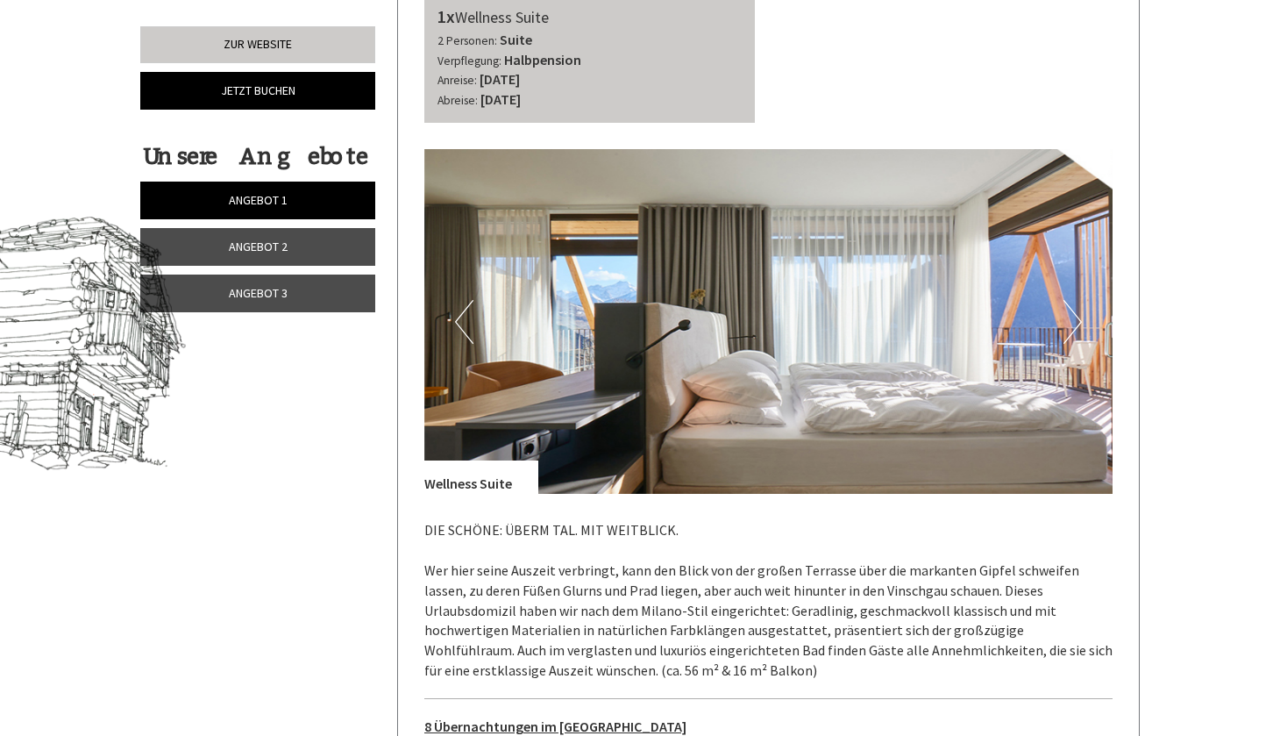
scroll to position [816, 0]
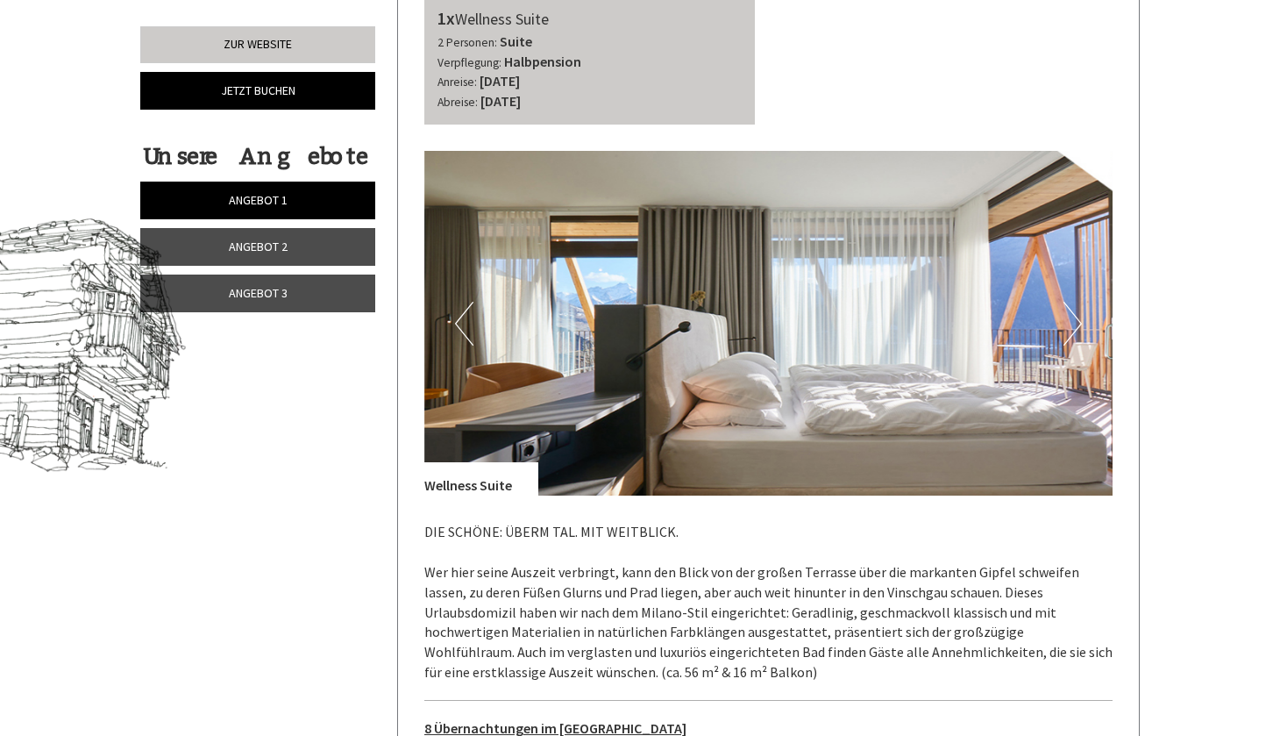
click at [250, 245] on span "Angebot 2" at bounding box center [258, 246] width 59 height 16
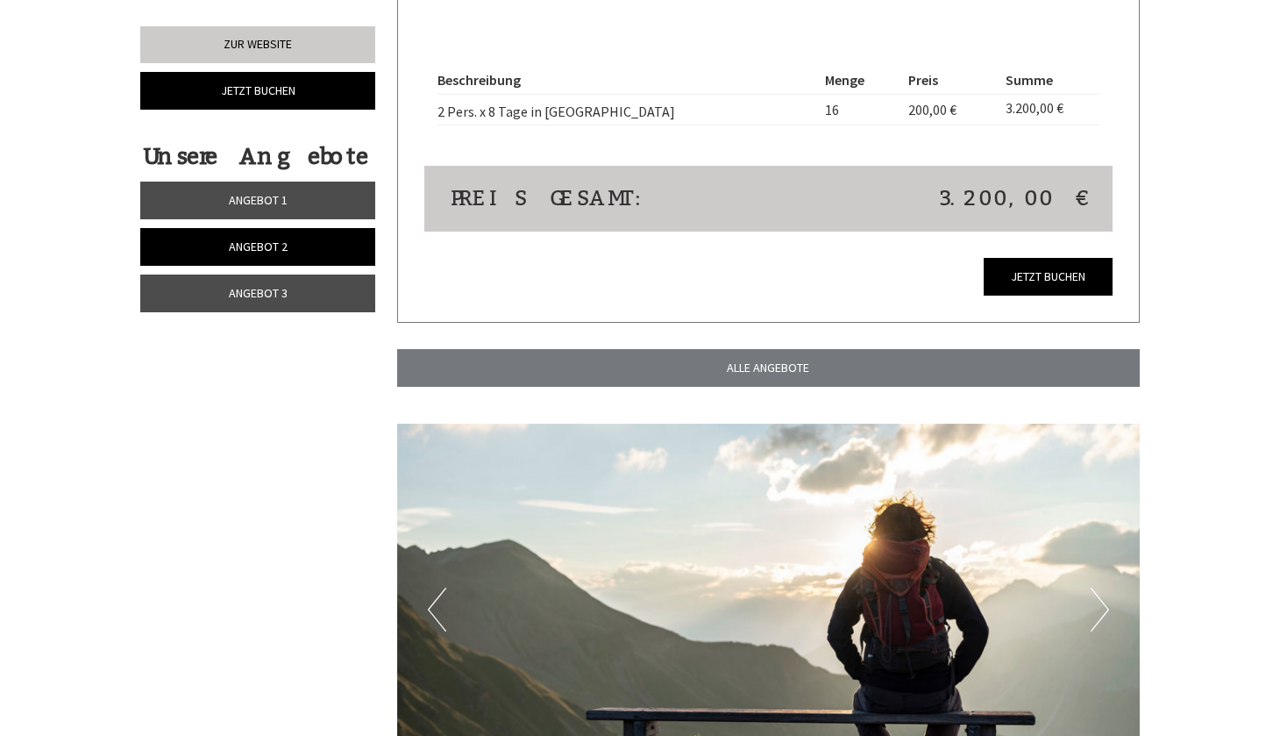
scroll to position [1716, 0]
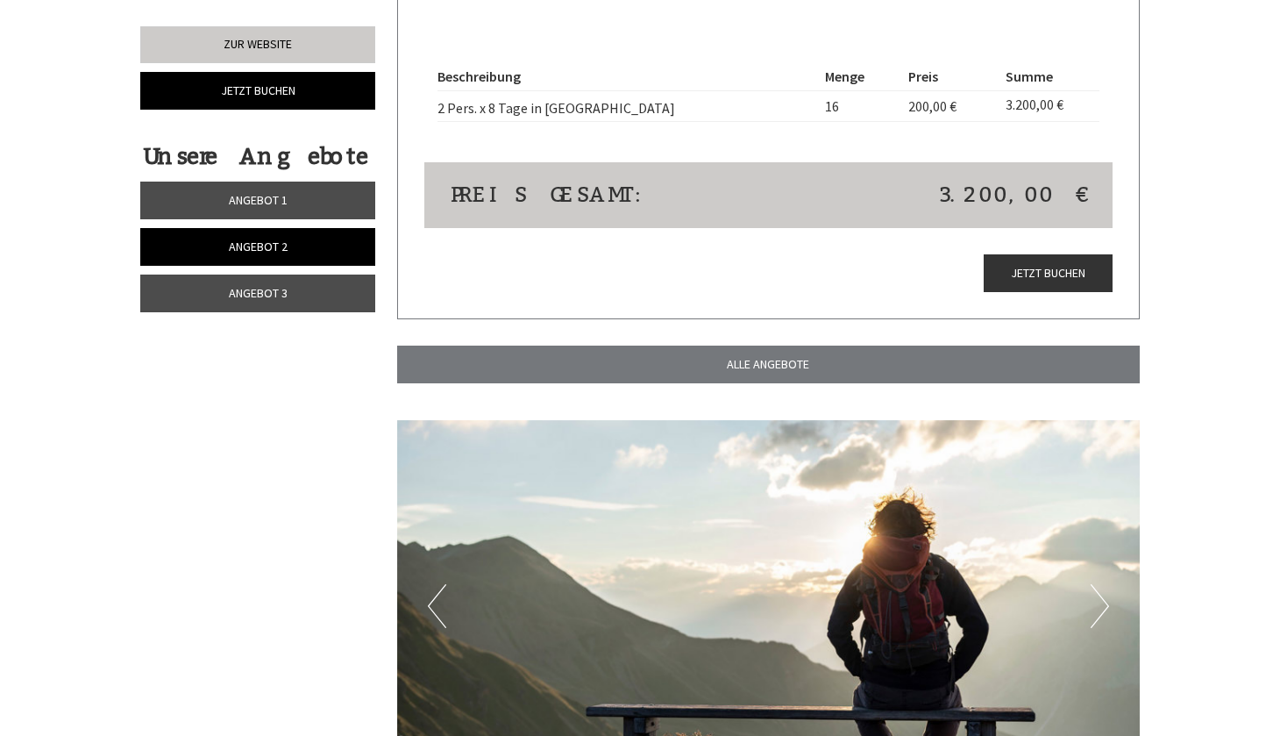
click at [1053, 254] on link "Jetzt buchen" at bounding box center [1048, 273] width 129 height 38
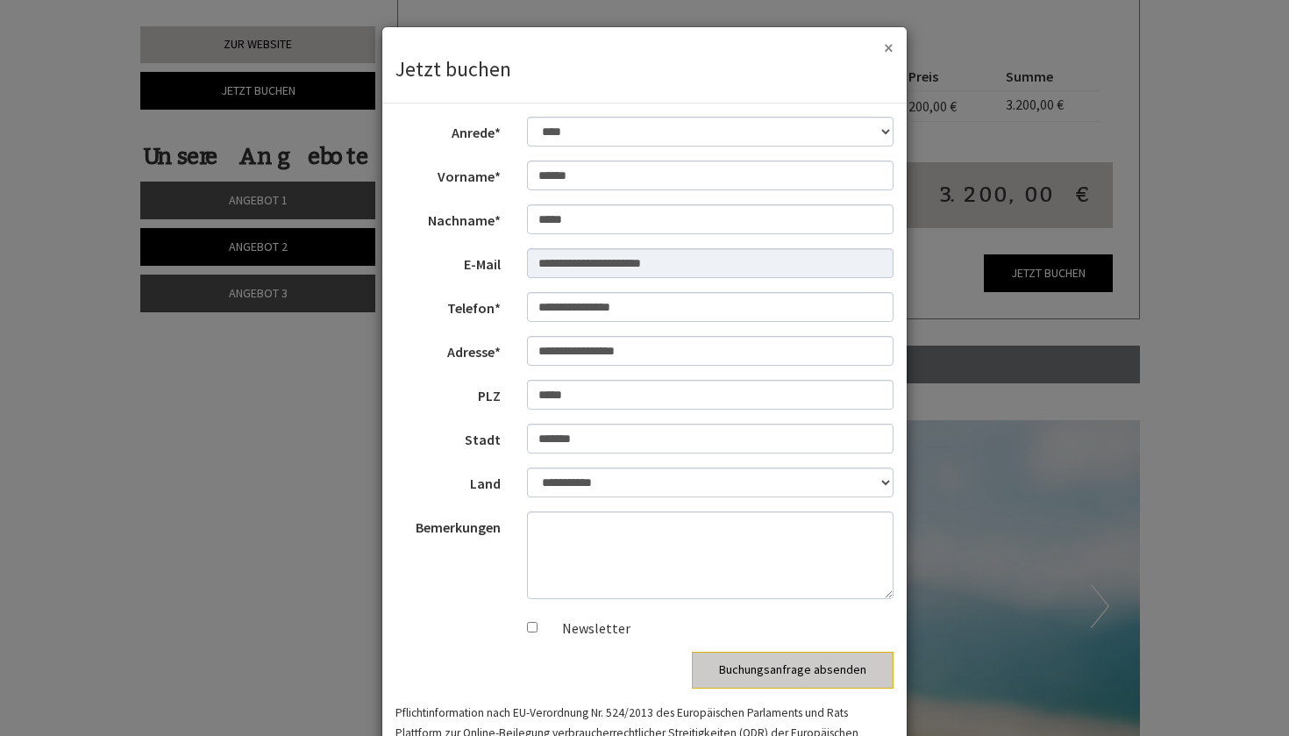
click at [885, 48] on button "×" at bounding box center [889, 48] width 10 height 18
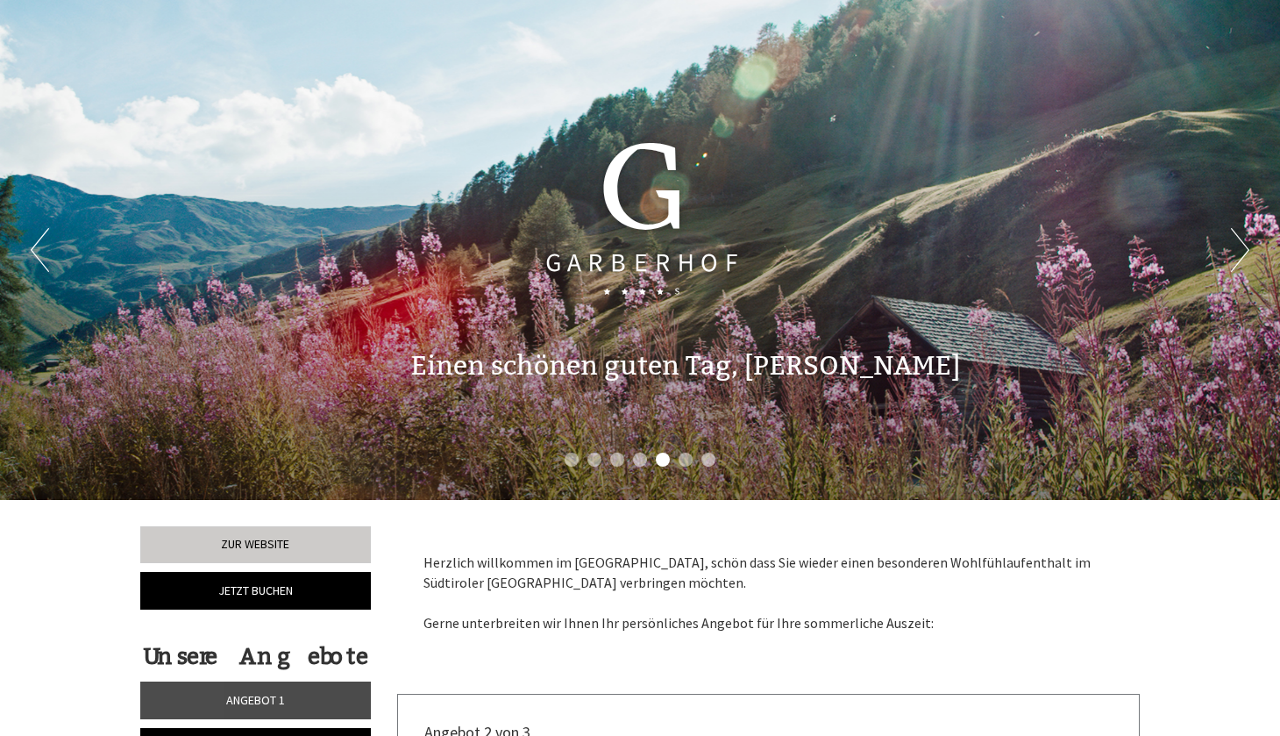
scroll to position [0, 0]
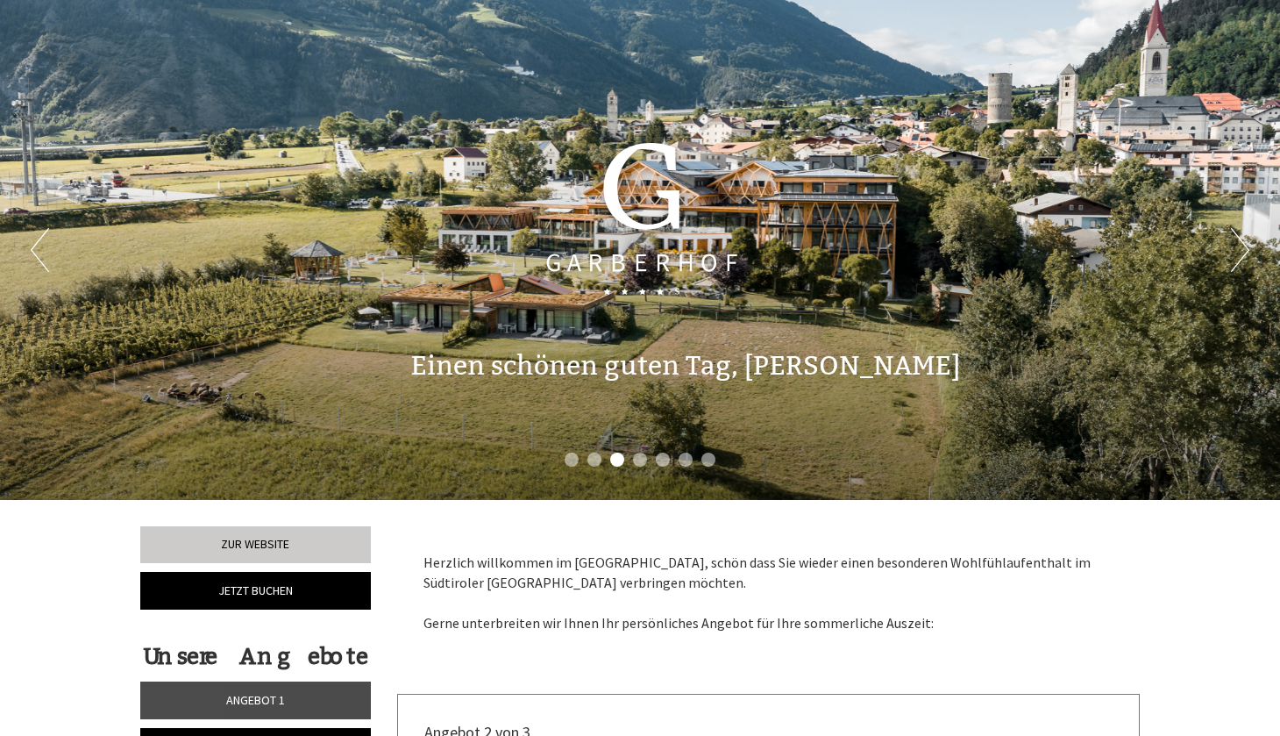
click at [1248, 240] on button "Next" at bounding box center [1240, 250] width 18 height 44
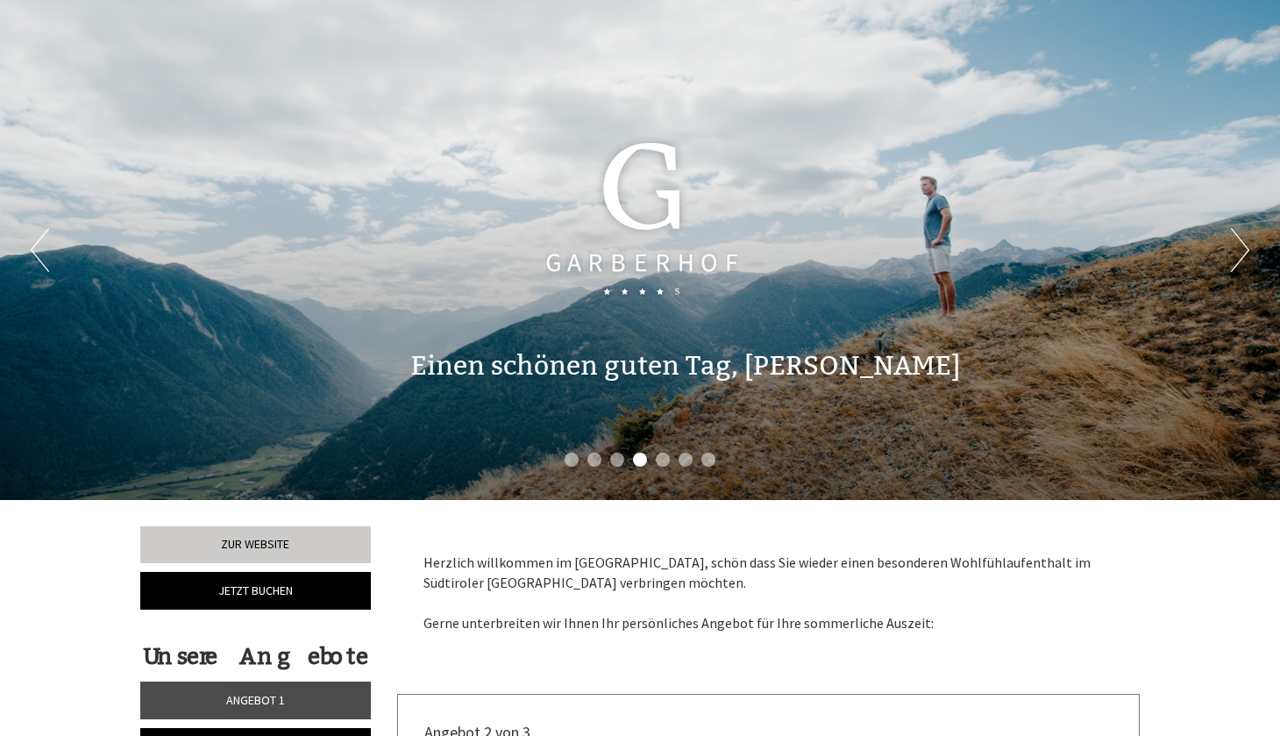
click at [1248, 240] on button "Next" at bounding box center [1240, 250] width 18 height 44
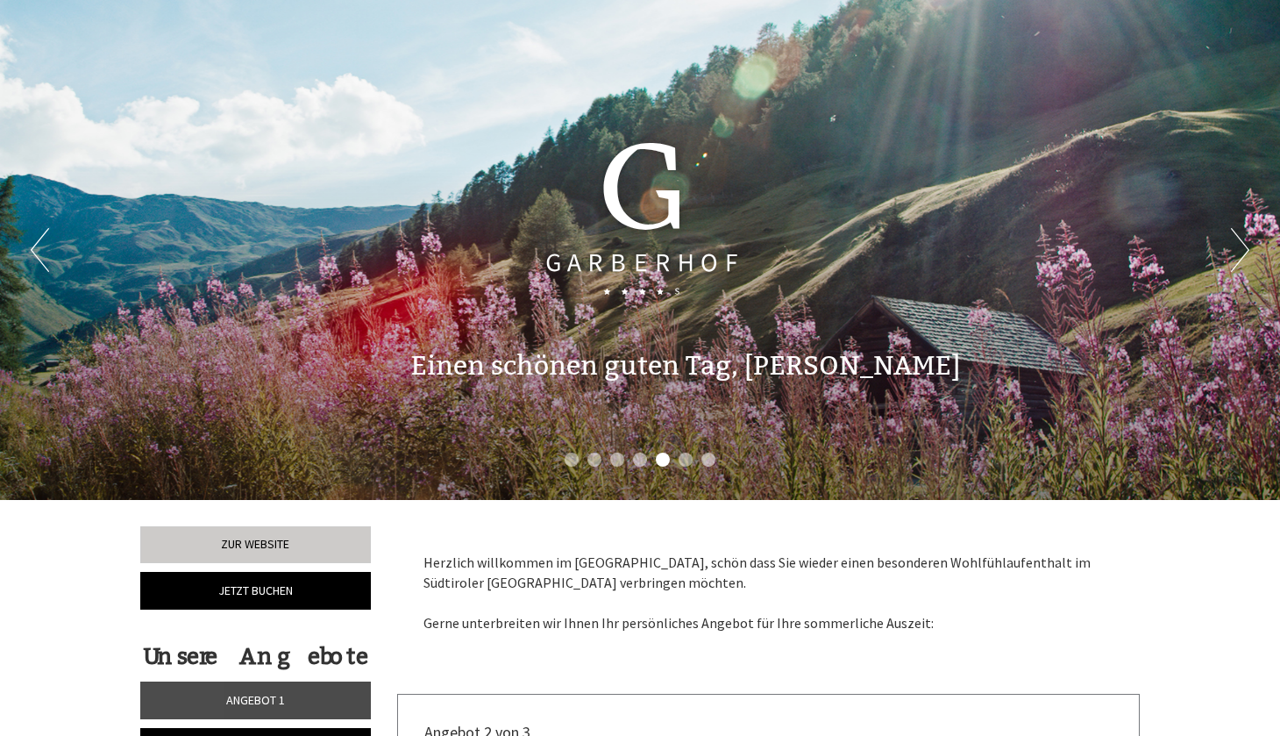
click at [1248, 240] on button "Next" at bounding box center [1240, 250] width 18 height 44
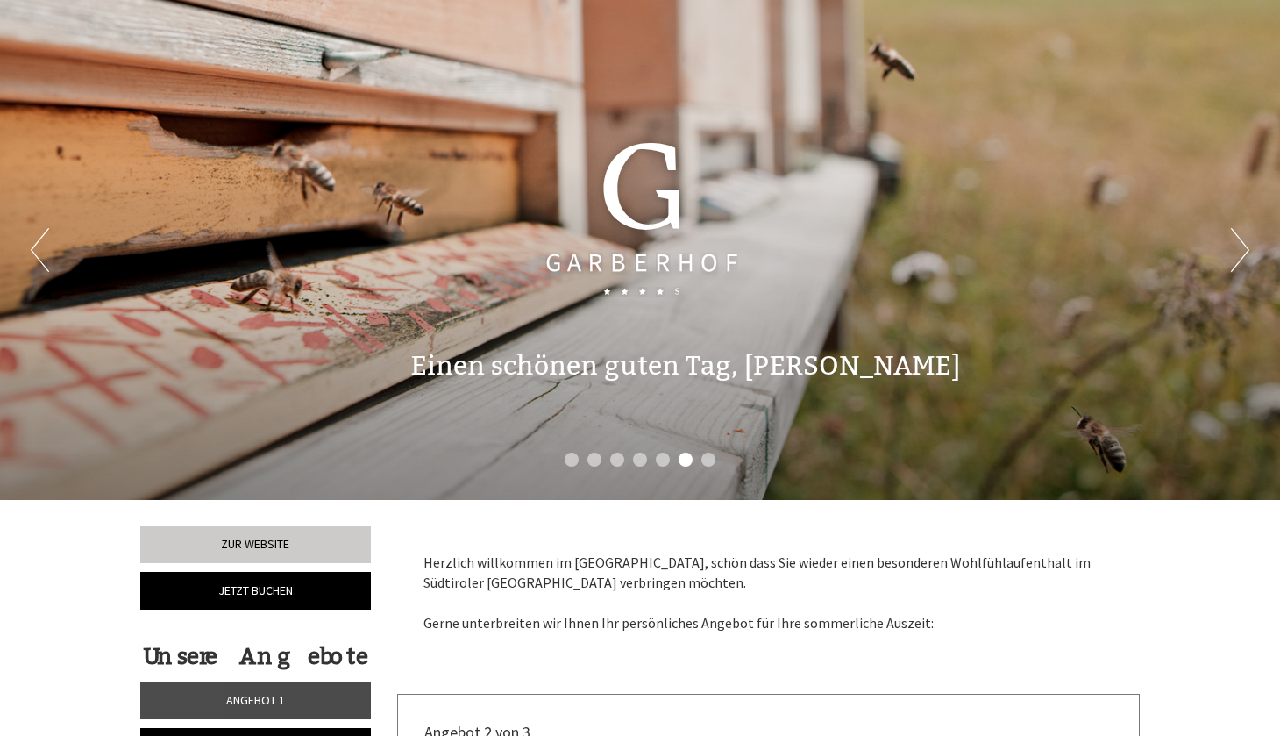
click at [1248, 240] on button "Next" at bounding box center [1240, 250] width 18 height 44
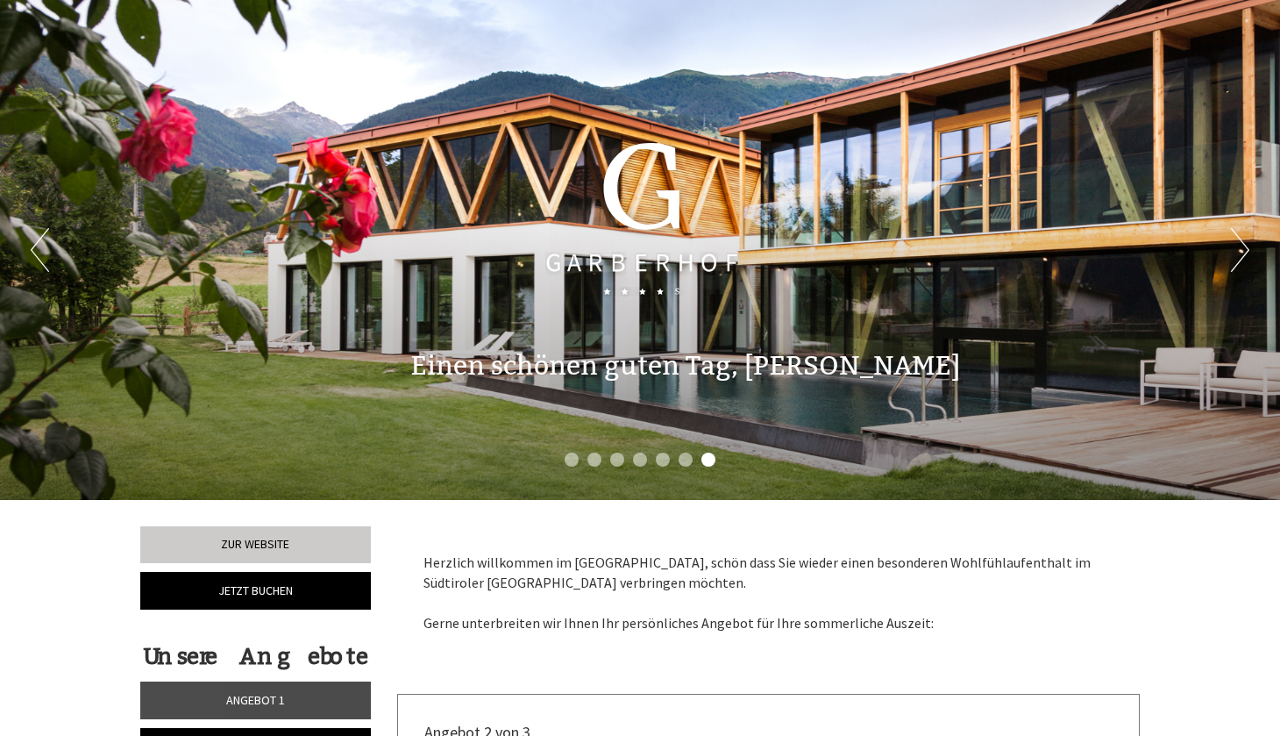
click at [1248, 240] on button "Next" at bounding box center [1240, 250] width 18 height 44
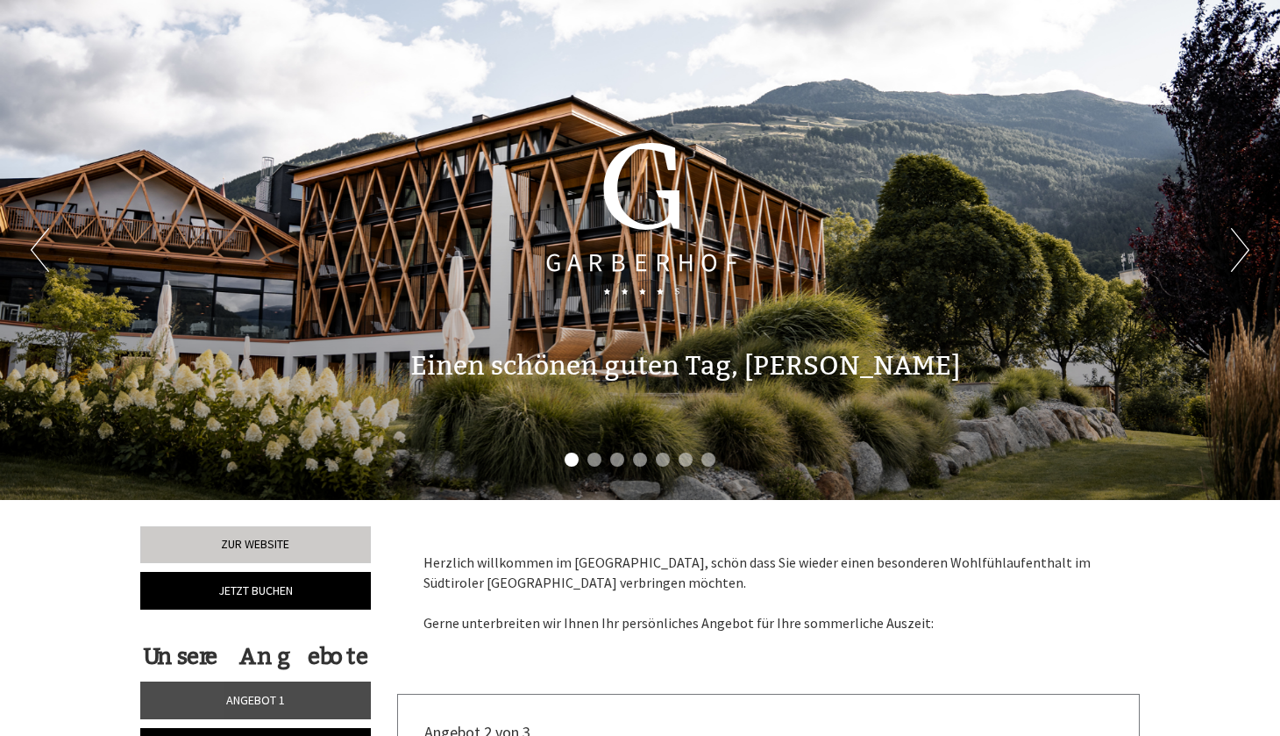
click at [1248, 240] on button "Next" at bounding box center [1240, 250] width 18 height 44
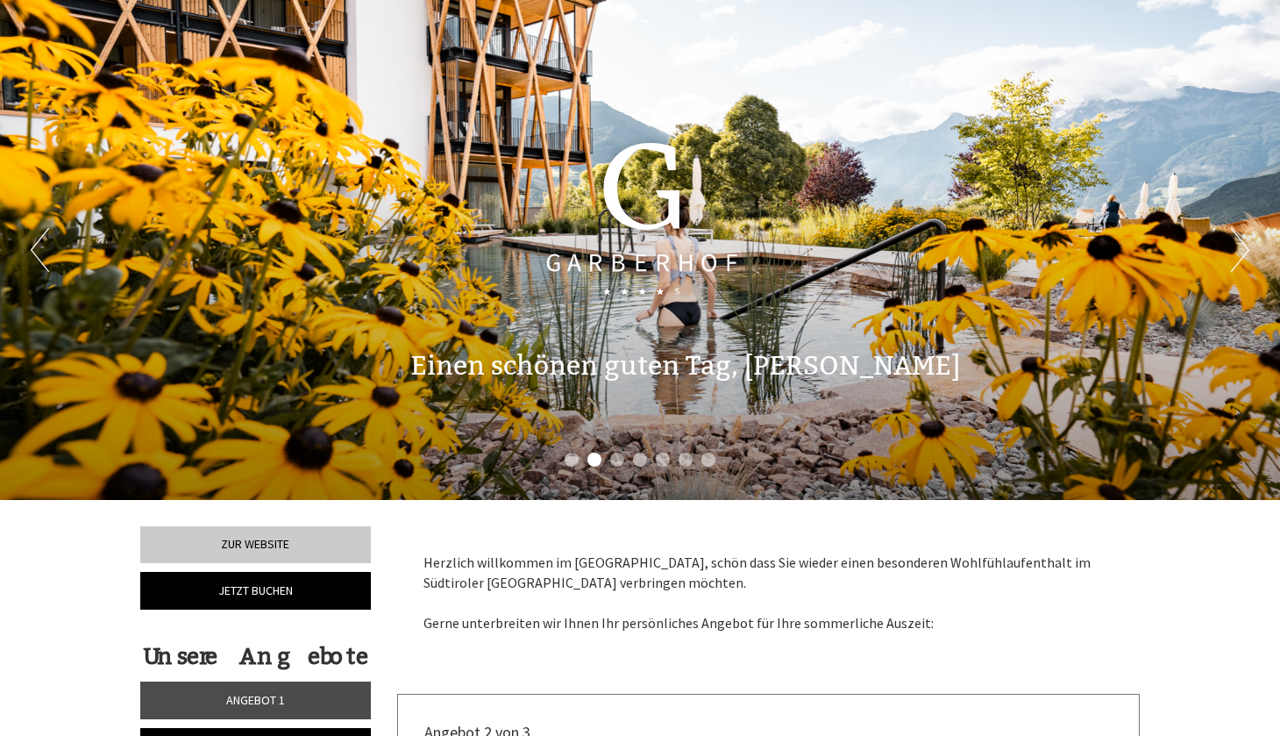
click at [1248, 240] on button "Next" at bounding box center [1240, 250] width 18 height 44
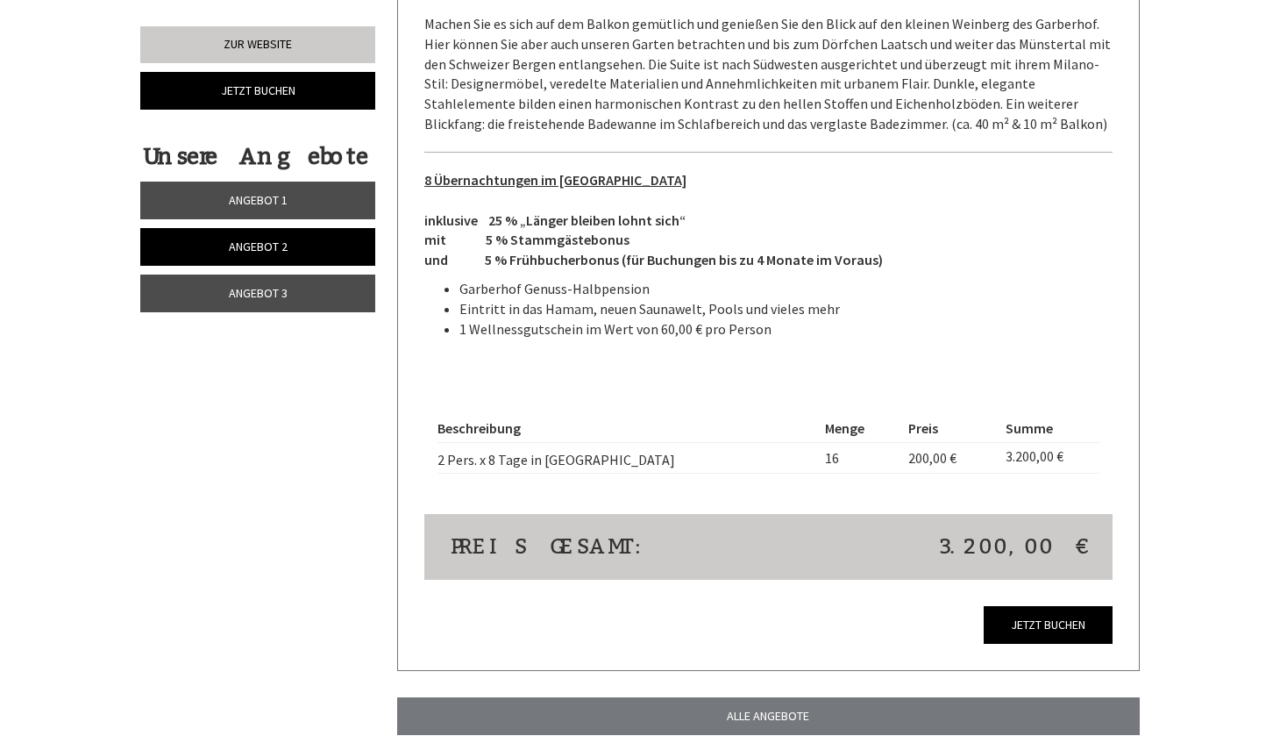
scroll to position [1366, 0]
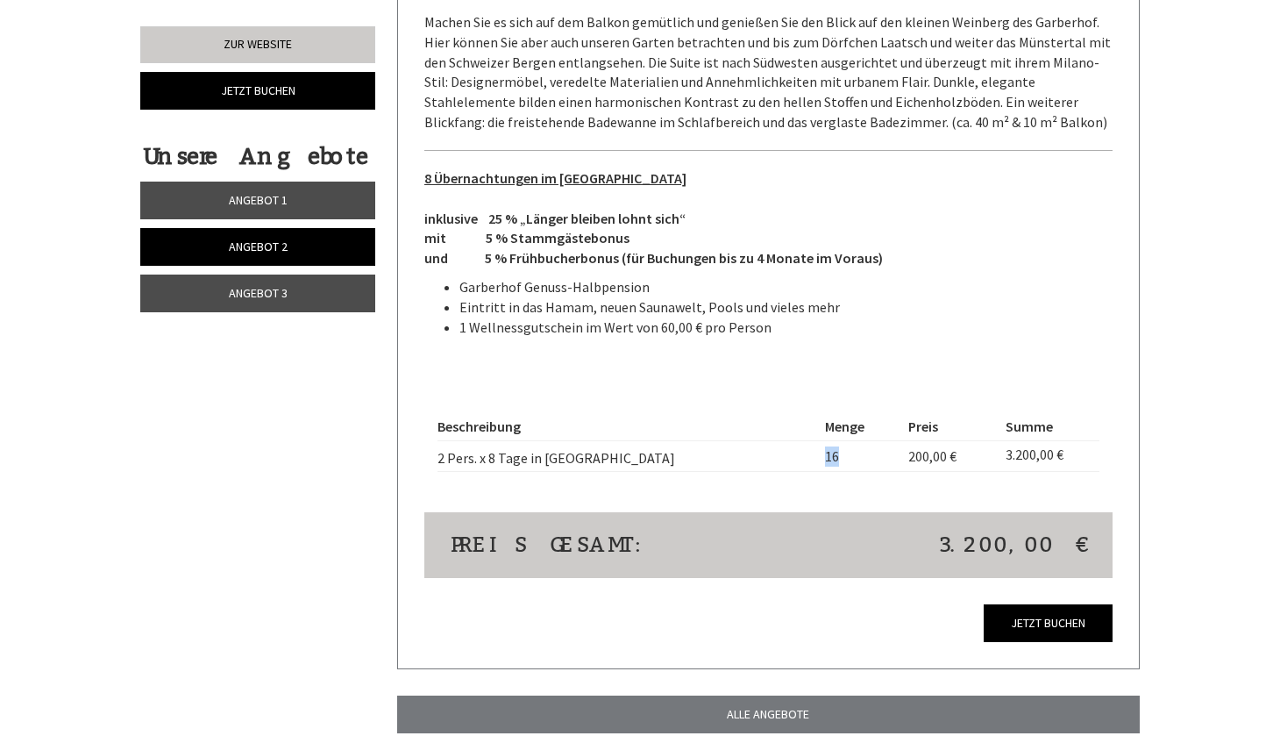
drag, startPoint x: 771, startPoint y: 439, endPoint x: 791, endPoint y: 438, distance: 20.2
click at [818, 440] on td "16" at bounding box center [859, 456] width 83 height 32
click at [822, 422] on th "Menge" at bounding box center [859, 426] width 83 height 27
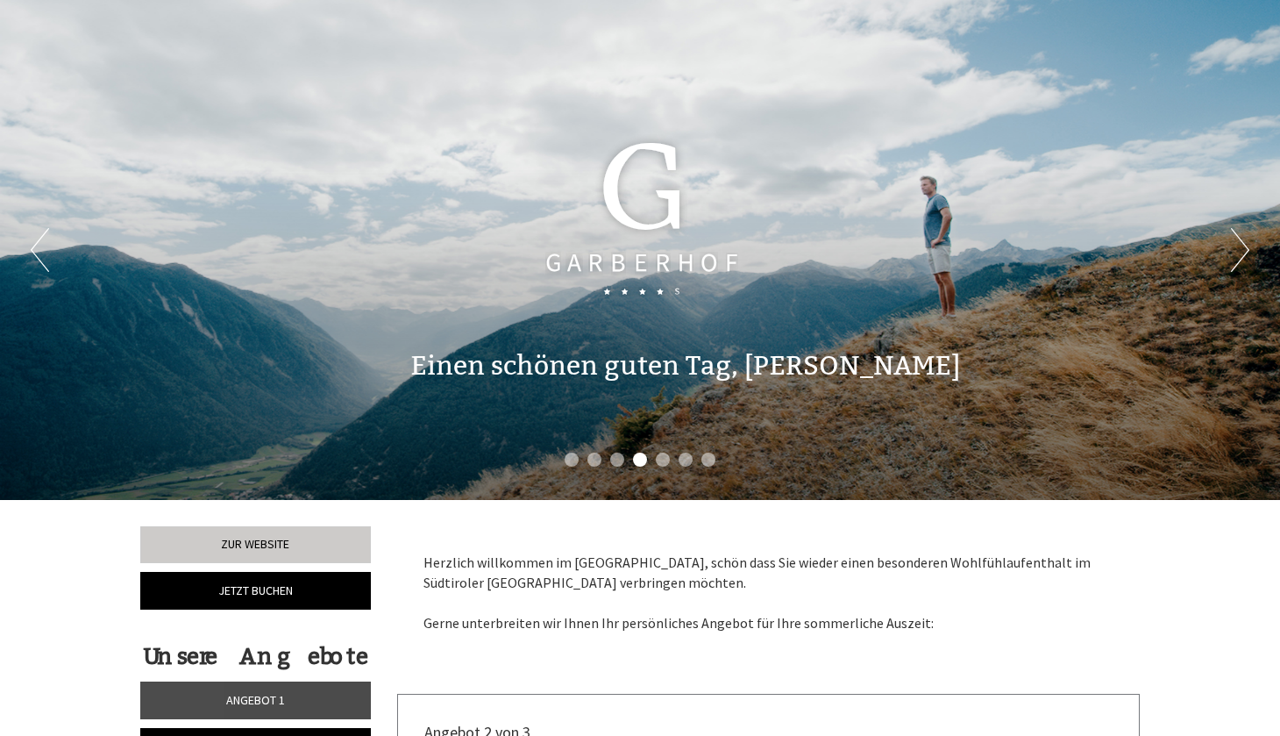
scroll to position [0, 0]
